Goal: Entertainment & Leisure: Browse casually

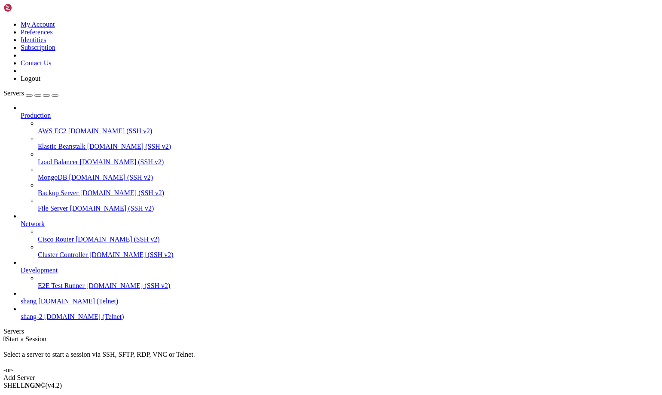
click at [38, 305] on span "[DOMAIN_NAME] (Telnet)" at bounding box center [78, 300] width 80 height 7
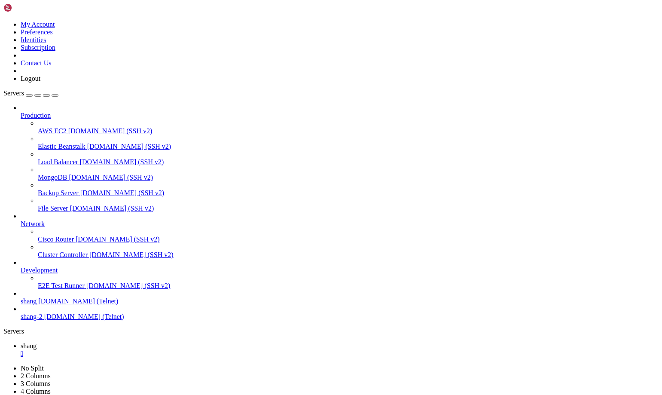
scroll to position [825, 0]
drag, startPoint x: 56, startPoint y: 819, endPoint x: 7, endPoint y: 816, distance: 49.5
drag, startPoint x: 225, startPoint y: 565, endPoint x: 266, endPoint y: 563, distance: 40.9
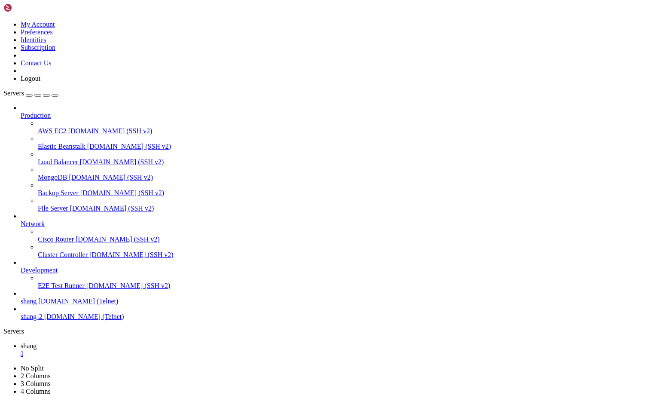
scroll to position [3403, 0]
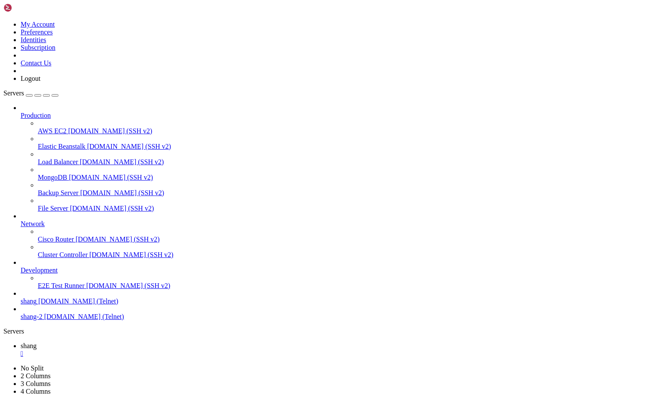
scroll to position [4063, 0]
